Goal: Navigation & Orientation: Find specific page/section

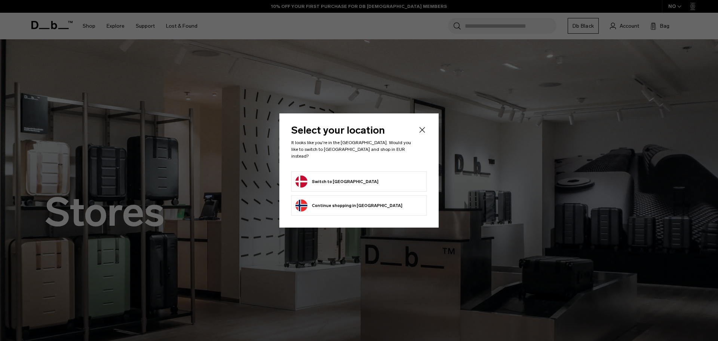
click at [339, 180] on button "Switch to Denmark" at bounding box center [337, 181] width 83 height 12
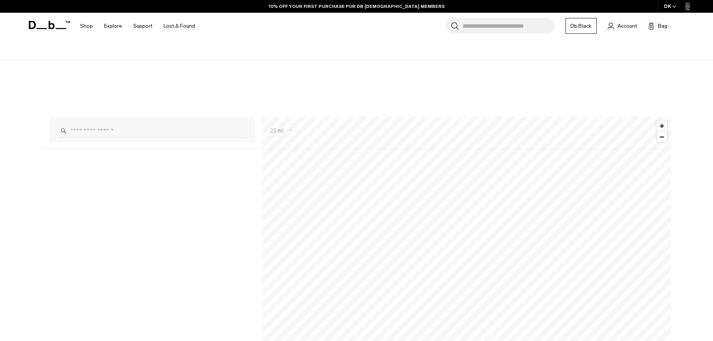
scroll to position [524, 0]
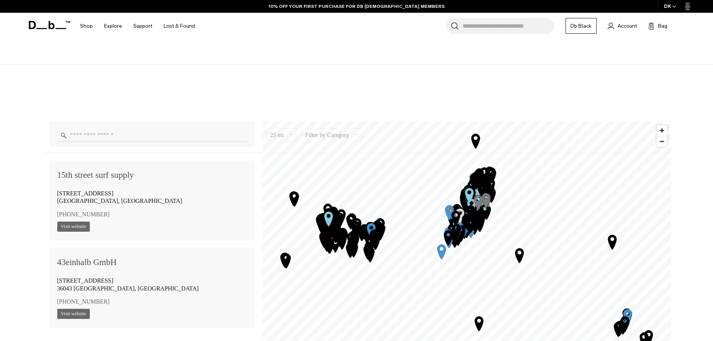
click at [143, 136] on input "Enter a location" at bounding box center [152, 135] width 190 height 13
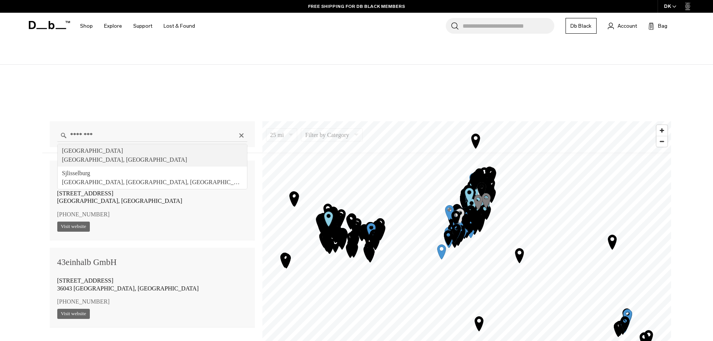
type input "**********"
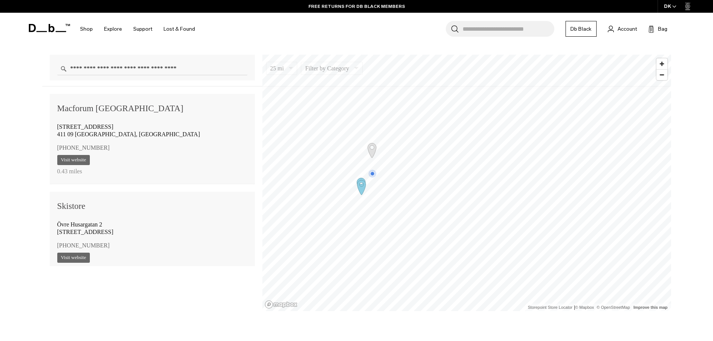
scroll to position [599, 0]
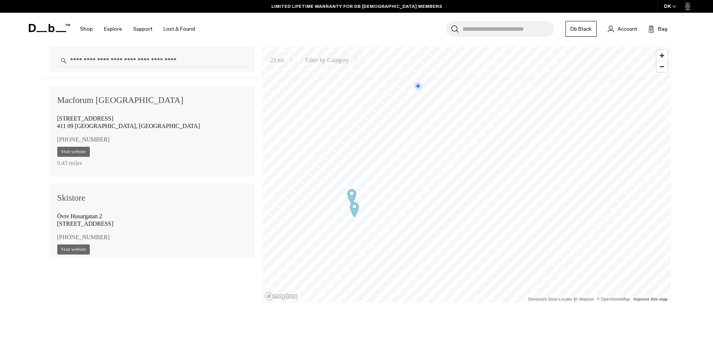
click at [351, 195] on icon "Map marker" at bounding box center [351, 196] width 19 height 19
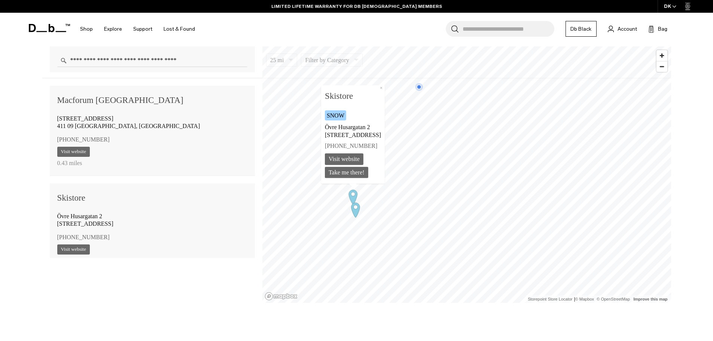
scroll to position [105, 0]
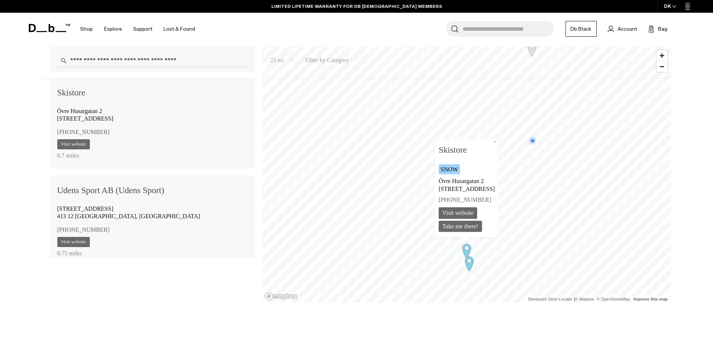
click at [467, 263] on icon "Map marker" at bounding box center [469, 263] width 9 height 15
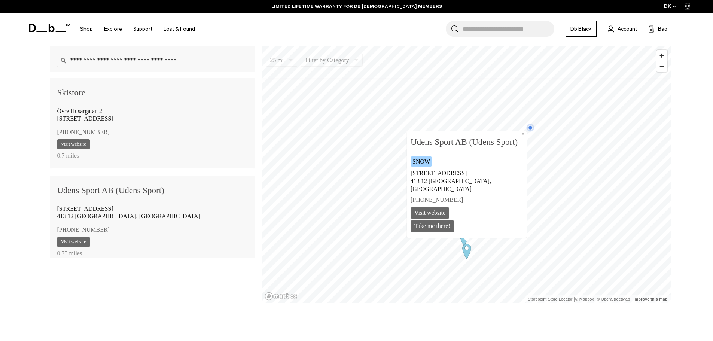
scroll to position [203, 0]
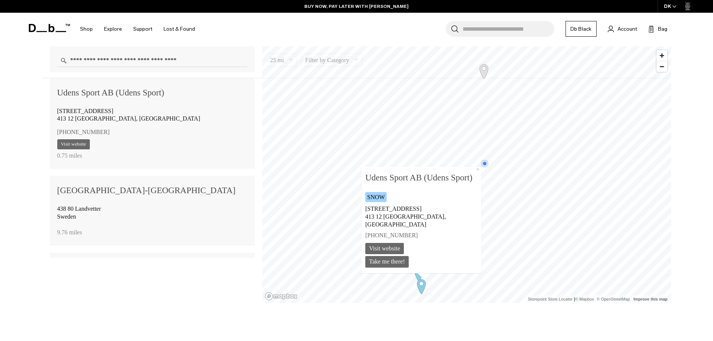
click at [484, 74] on icon "Map marker" at bounding box center [483, 71] width 9 height 15
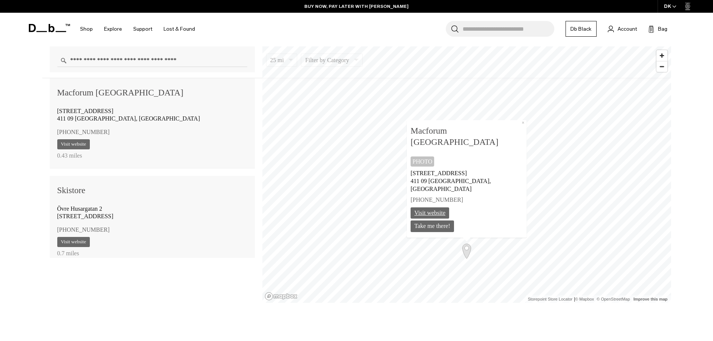
click at [449, 213] on link "Visit website" at bounding box center [429, 213] width 39 height 12
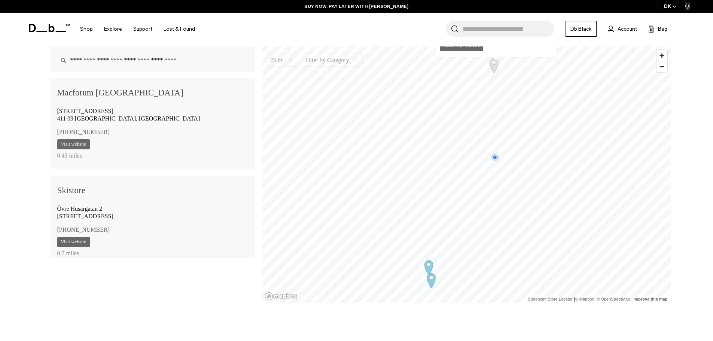
click at [414, 201] on icon "Map marker" at bounding box center [410, 200] width 9 height 15
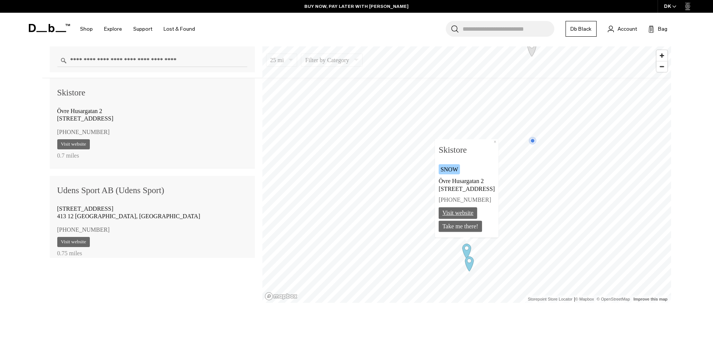
click at [448, 210] on link "Visit website" at bounding box center [457, 213] width 39 height 12
click at [471, 261] on icon "Map marker" at bounding box center [469, 263] width 19 height 19
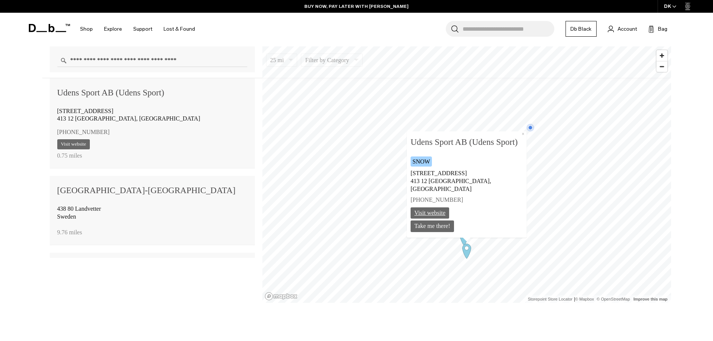
click at [435, 209] on link "Visit website" at bounding box center [429, 213] width 39 height 12
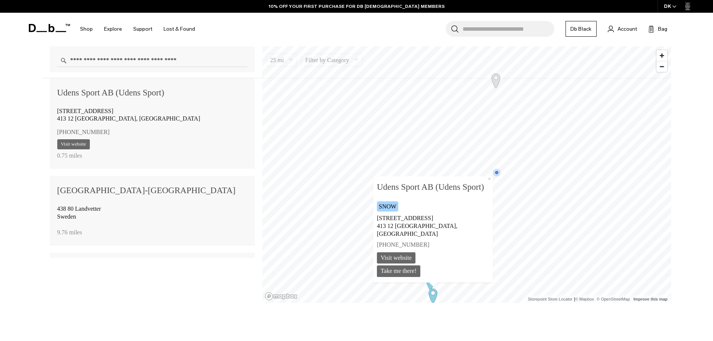
click at [497, 84] on icon "Map marker" at bounding box center [495, 80] width 9 height 15
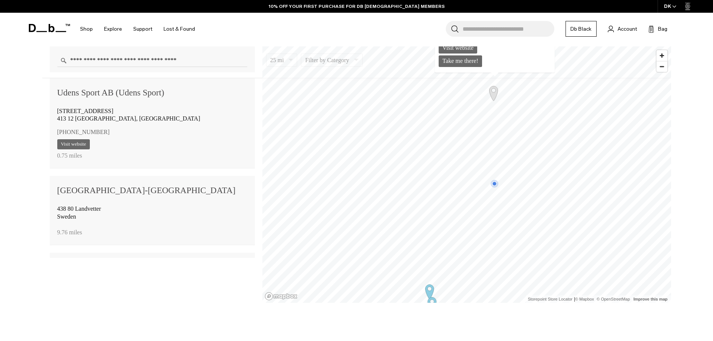
scroll to position [7, 0]
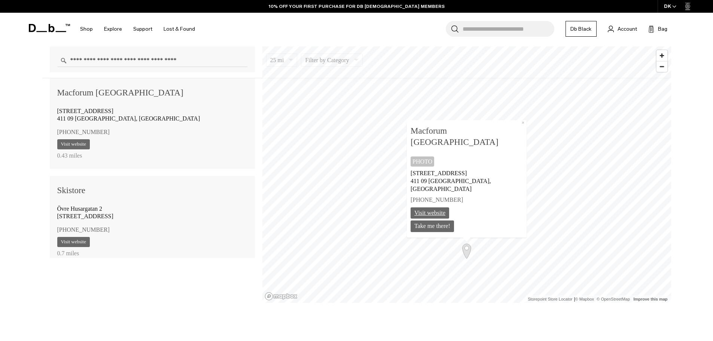
click at [449, 210] on link "Visit website" at bounding box center [429, 213] width 39 height 12
